Goal: Use online tool/utility

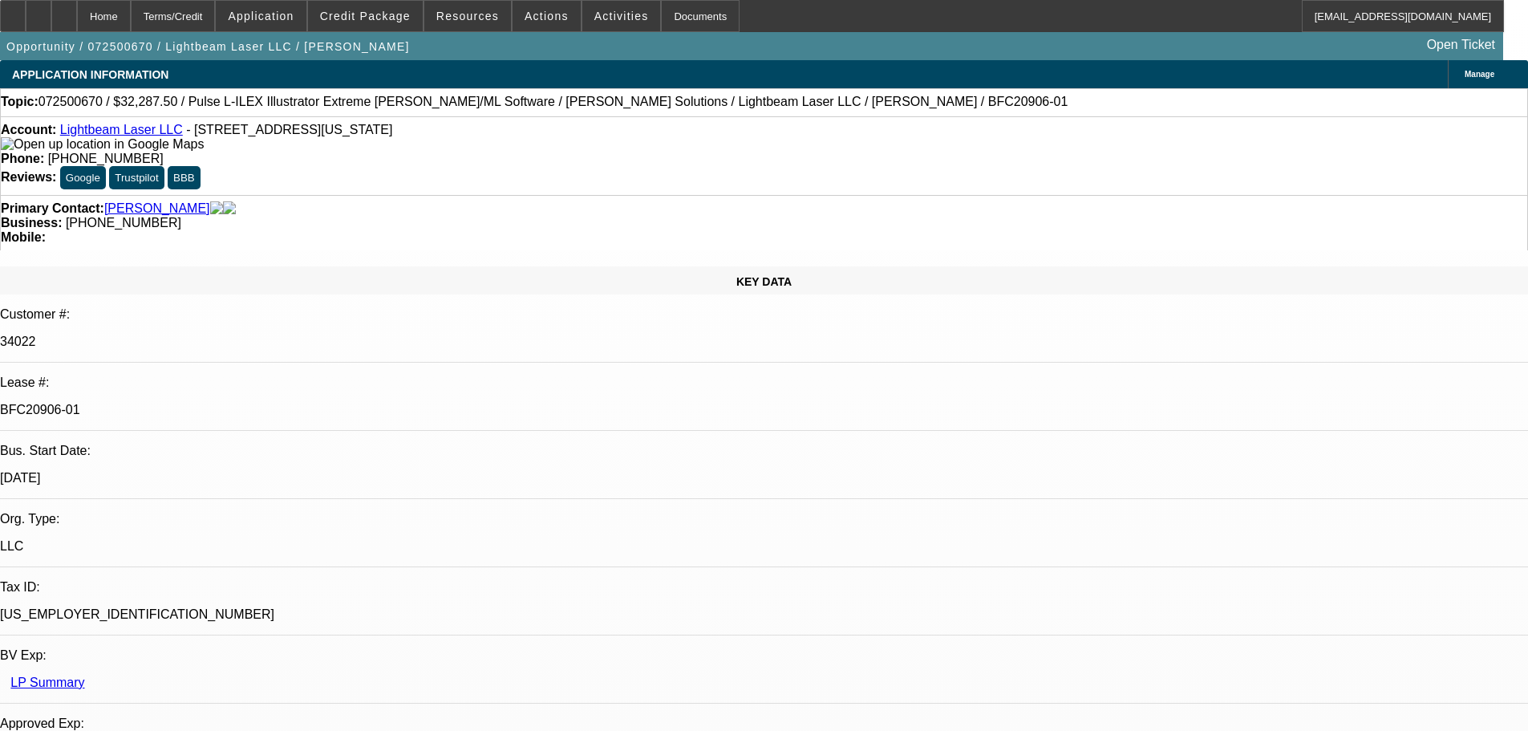
select select "0.1"
select select "2"
select select "0"
select select "6"
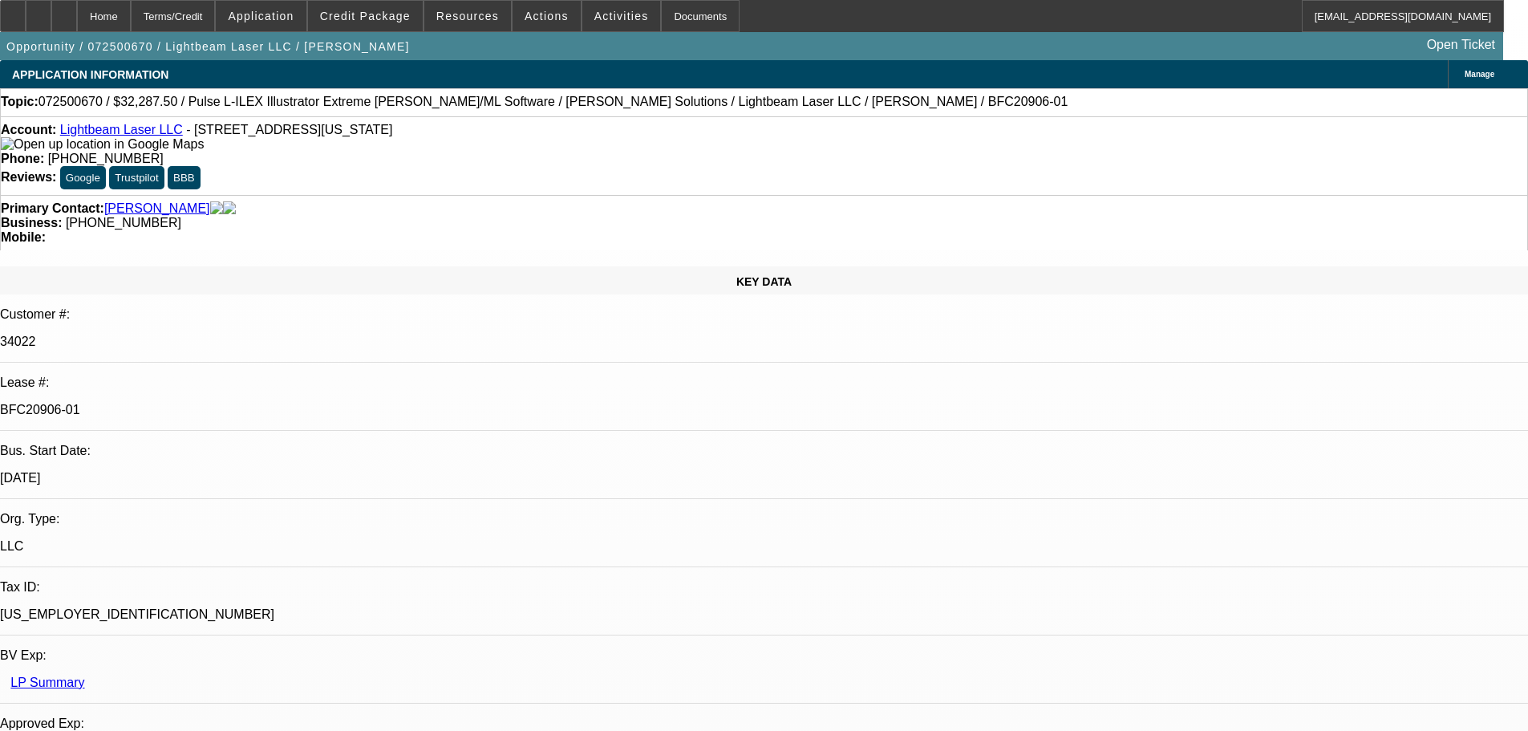
select select "0.1"
select select "2"
select select "0"
select select "6"
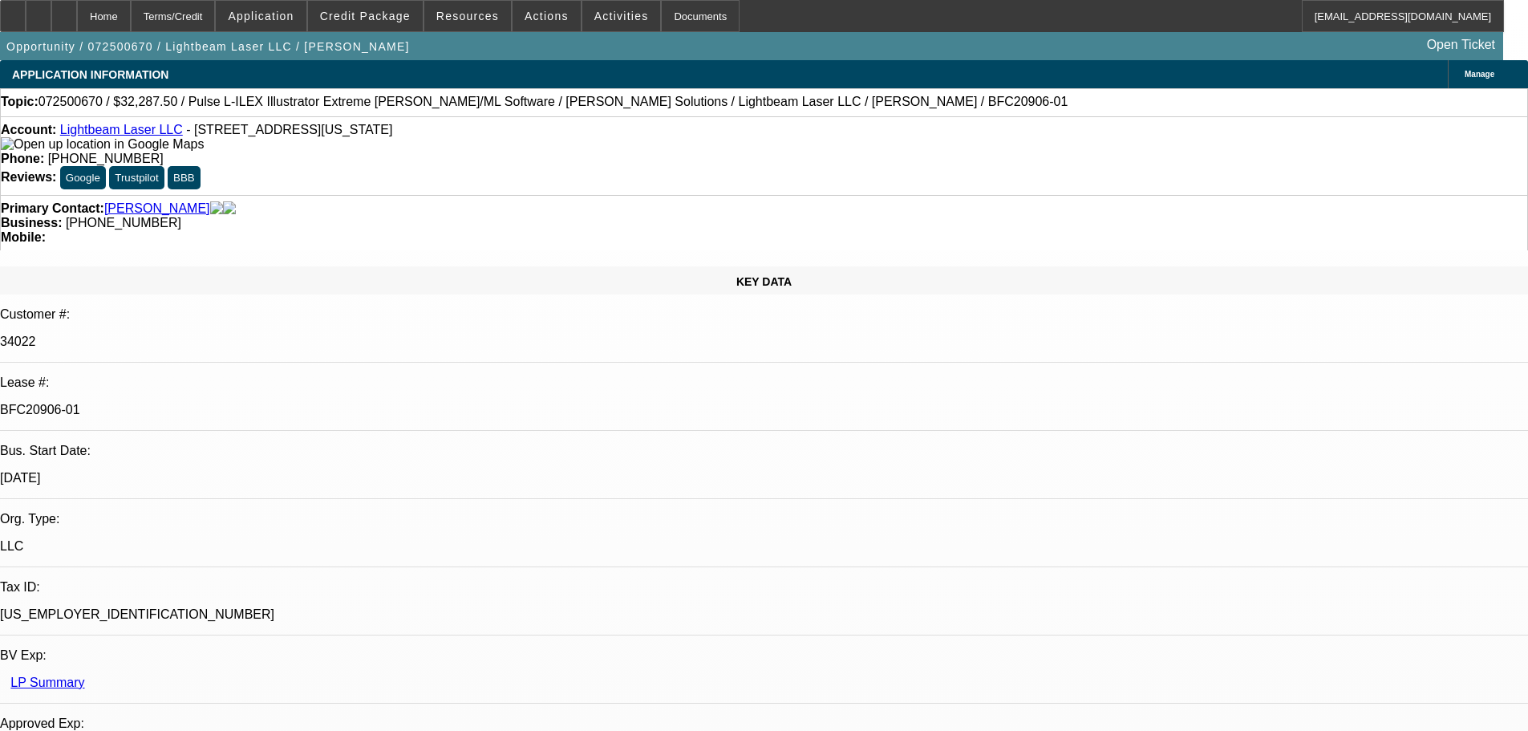
select select "0.1"
select select "2"
select select "0"
select select "6"
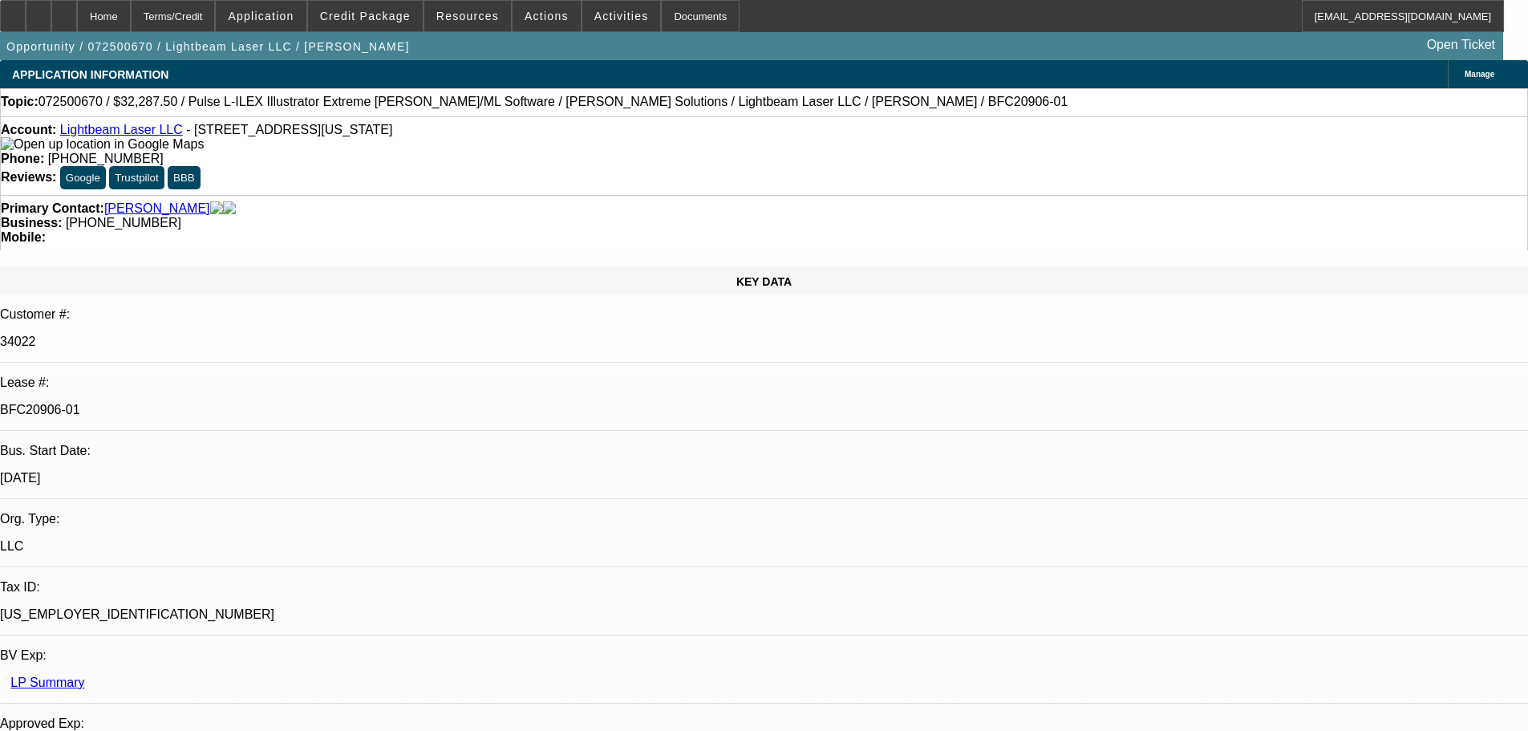
select select "0.1"
select select "2"
select select "0"
select select "6"
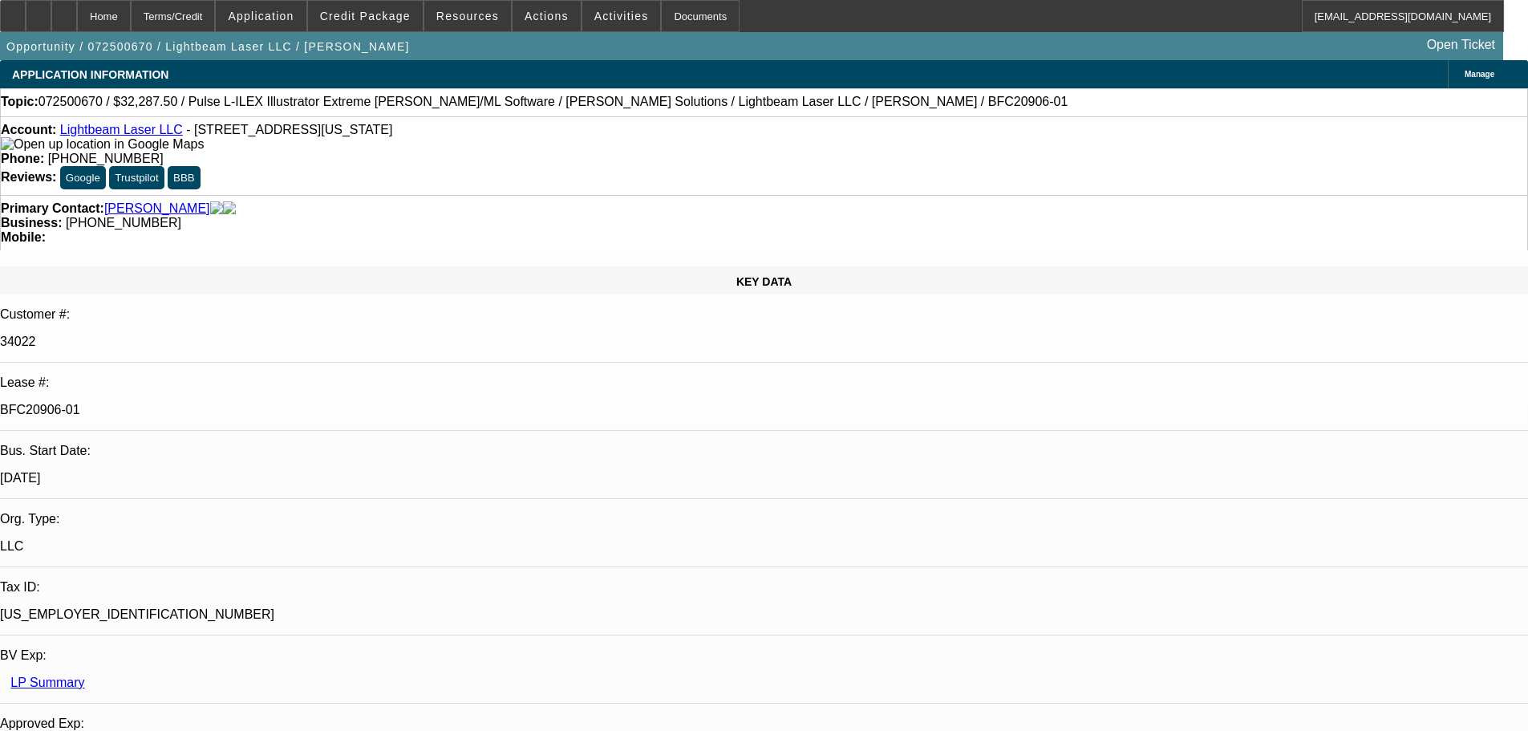
scroll to position [660, 0]
